Goal: Transaction & Acquisition: Book appointment/travel/reservation

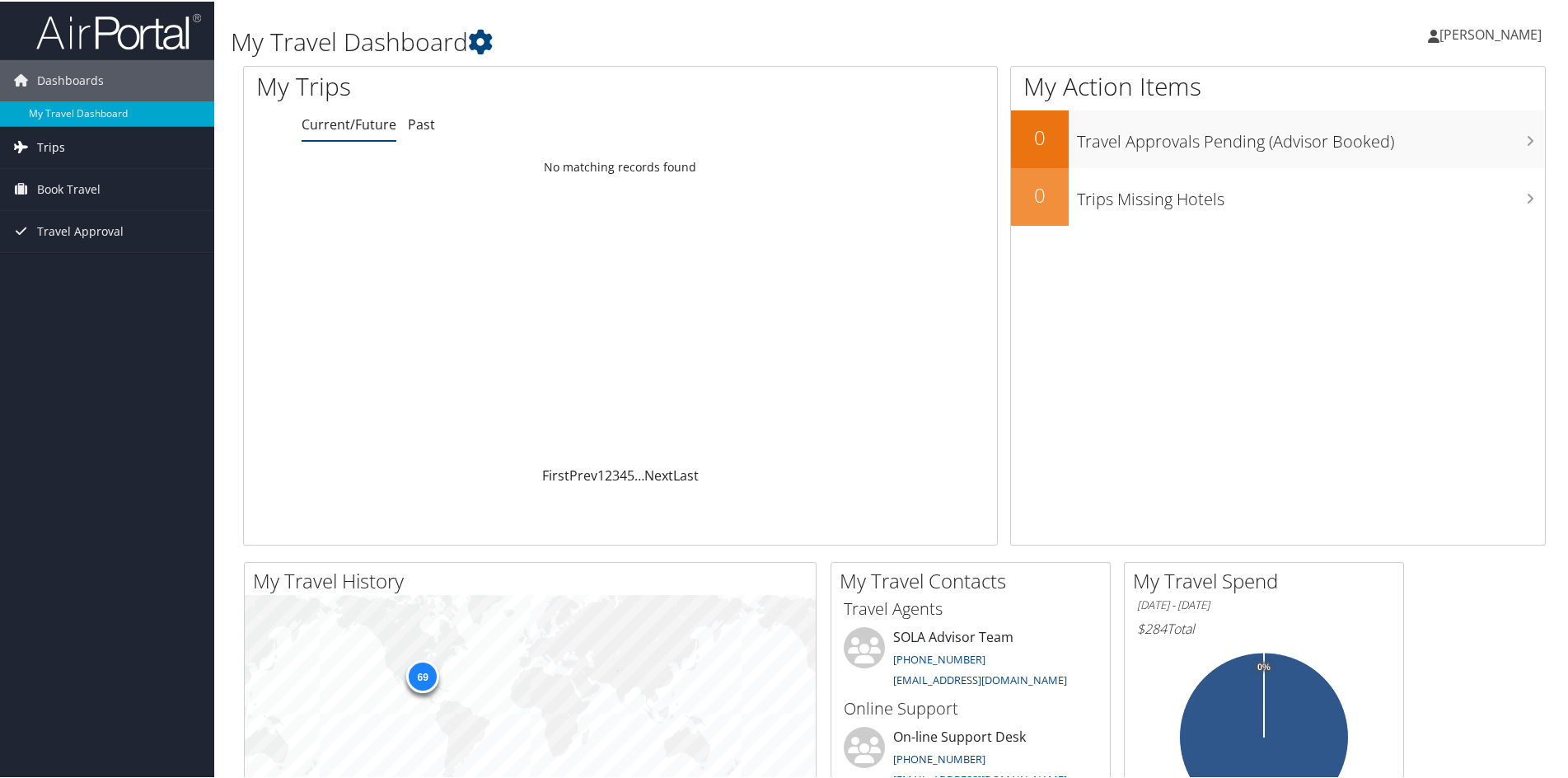
click at [62, 150] on span "Trips" at bounding box center [51, 146] width 28 height 41
click at [69, 254] on span "Book Travel" at bounding box center [69, 261] width 64 height 41
click at [74, 328] on link "Book/Manage Online Trips" at bounding box center [107, 319] width 214 height 25
